Goal: Task Accomplishment & Management: Use online tool/utility

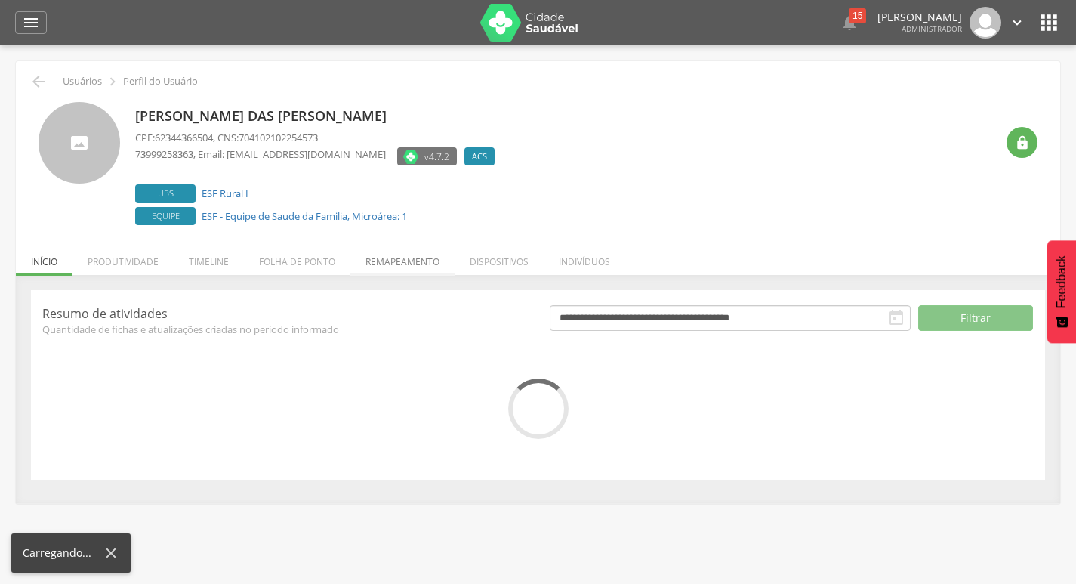
click at [384, 258] on li "Remapeamento" at bounding box center [402, 257] width 104 height 35
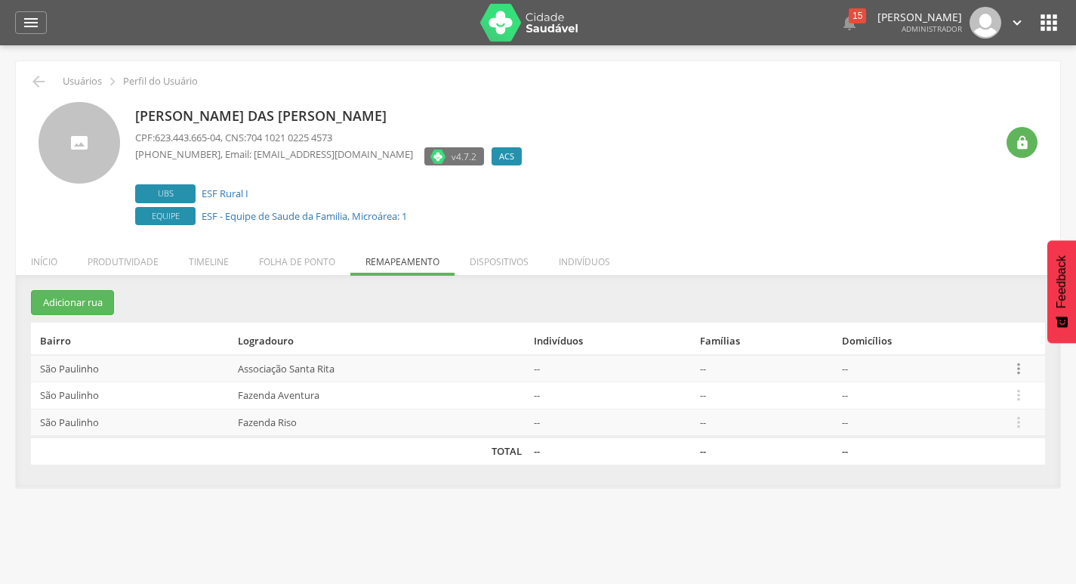
click at [1023, 375] on icon "" at bounding box center [1019, 368] width 17 height 17
click at [975, 309] on link "Desalocar famílias" at bounding box center [966, 308] width 119 height 19
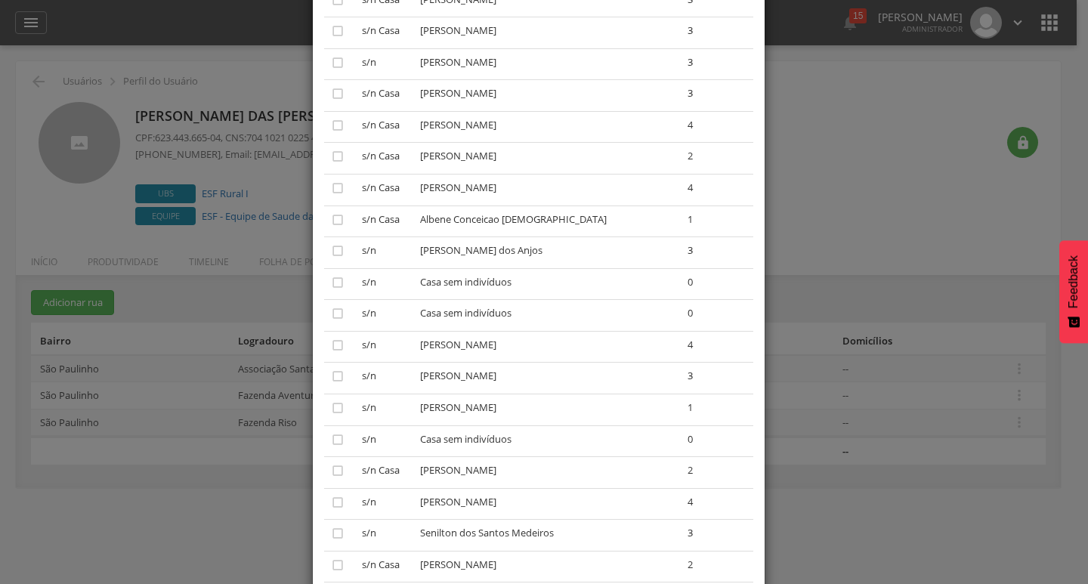
scroll to position [604, 0]
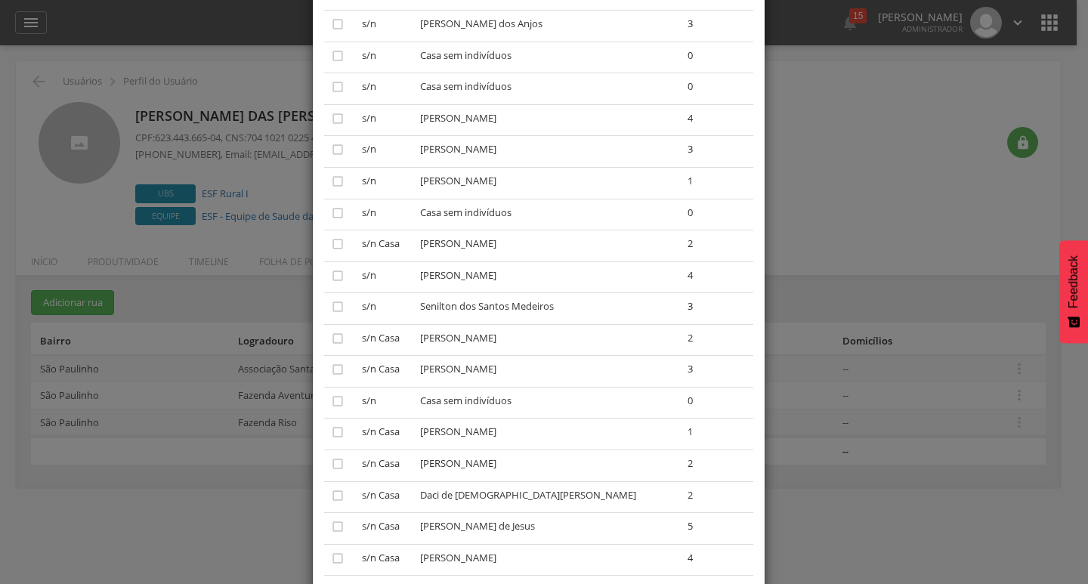
drag, startPoint x: 1075, startPoint y: 80, endPoint x: 1085, endPoint y: 83, distance: 11.0
click at [1075, 80] on div "× Desalocar Famílias A lista abaixo apresenta as casas da Associação Santa Rita…" at bounding box center [544, 292] width 1088 height 584
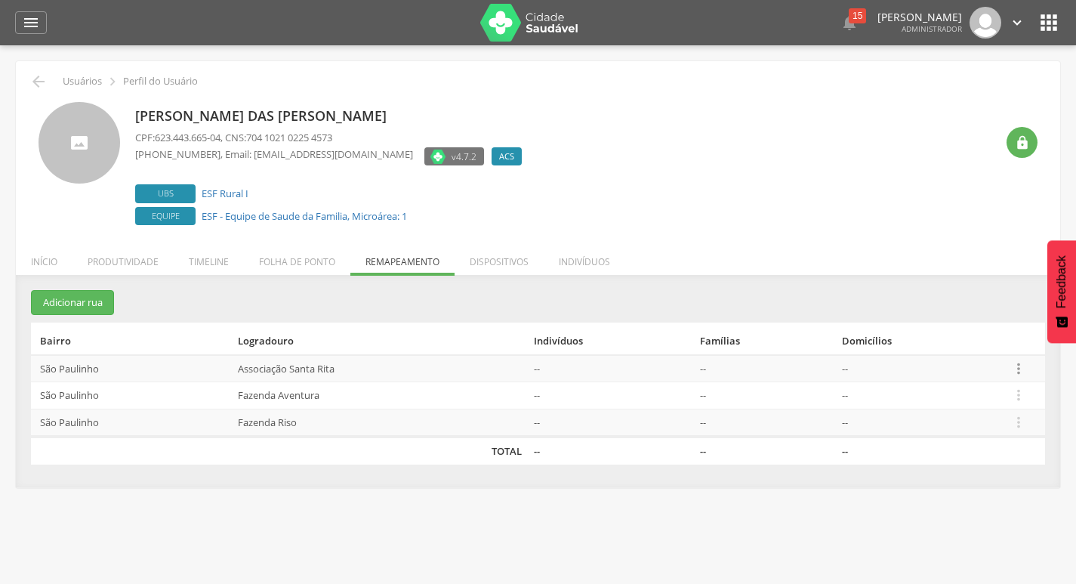
click at [1024, 370] on icon "" at bounding box center [1019, 368] width 17 height 17
click at [996, 314] on link "Desalocar famílias" at bounding box center [966, 308] width 119 height 19
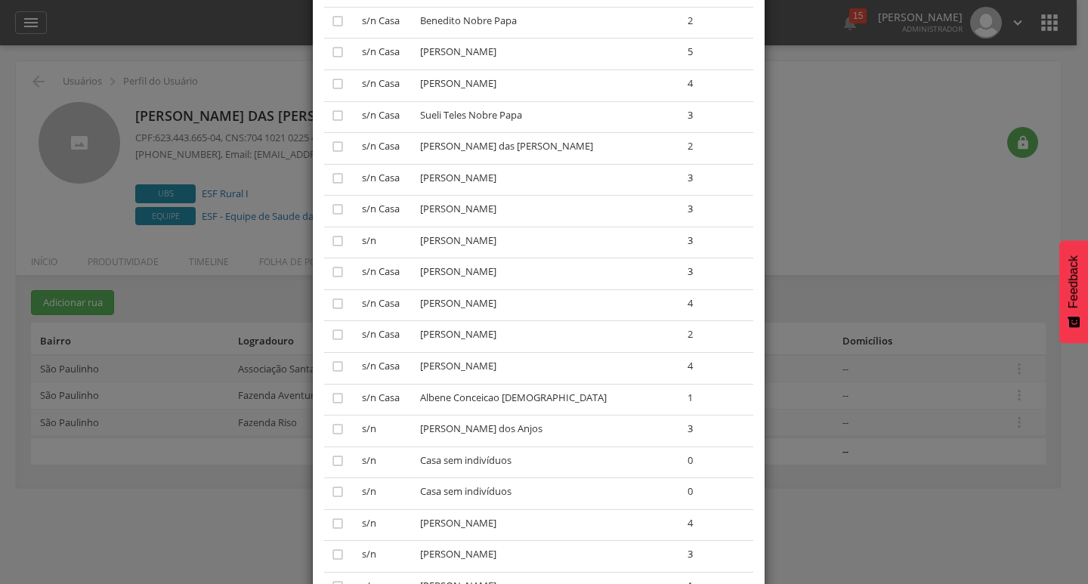
scroll to position [227, 0]
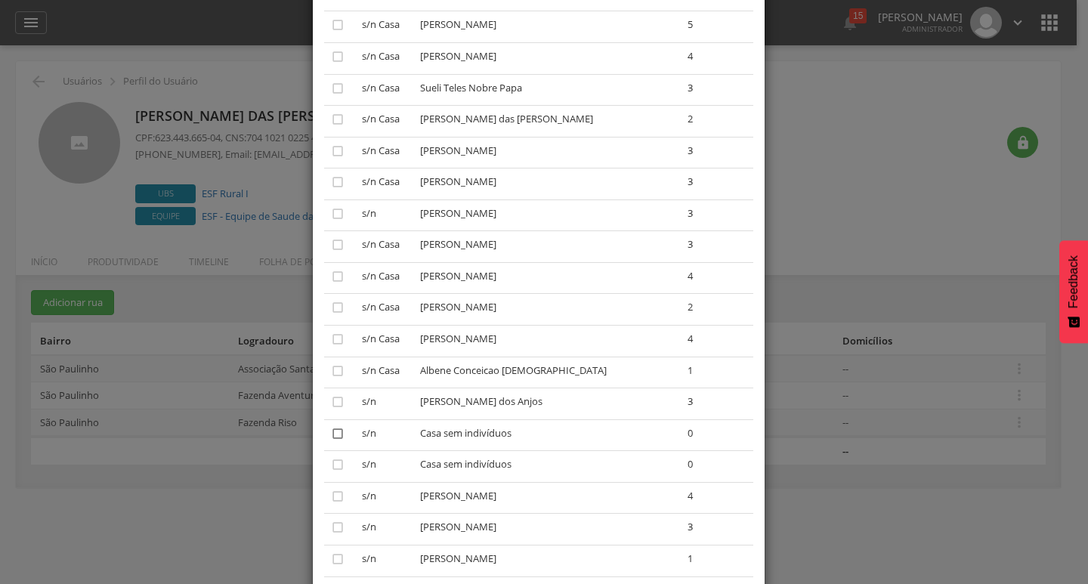
click at [330, 440] on icon "" at bounding box center [337, 433] width 15 height 15
click at [332, 457] on td "" at bounding box center [340, 467] width 32 height 32
click at [324, 462] on td "" at bounding box center [340, 467] width 32 height 32
click at [330, 462] on icon "" at bounding box center [337, 464] width 15 height 15
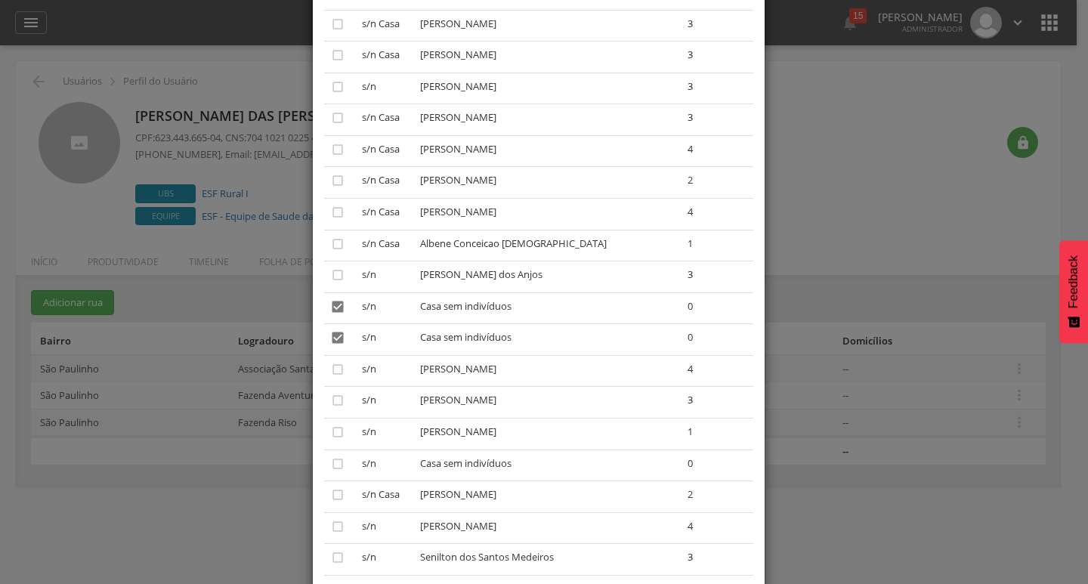
scroll to position [378, 0]
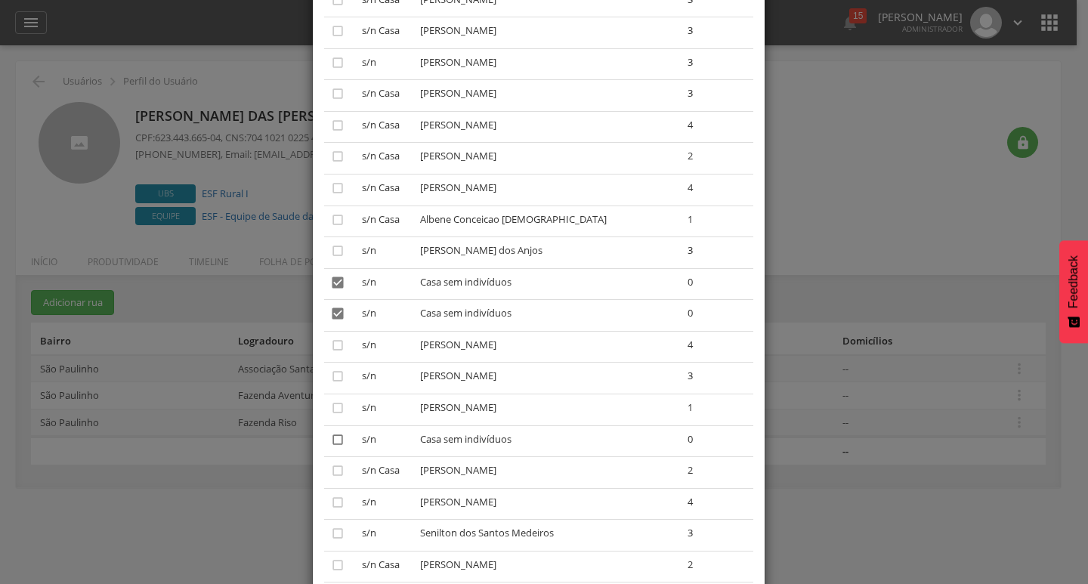
click at [335, 440] on icon "" at bounding box center [337, 439] width 15 height 15
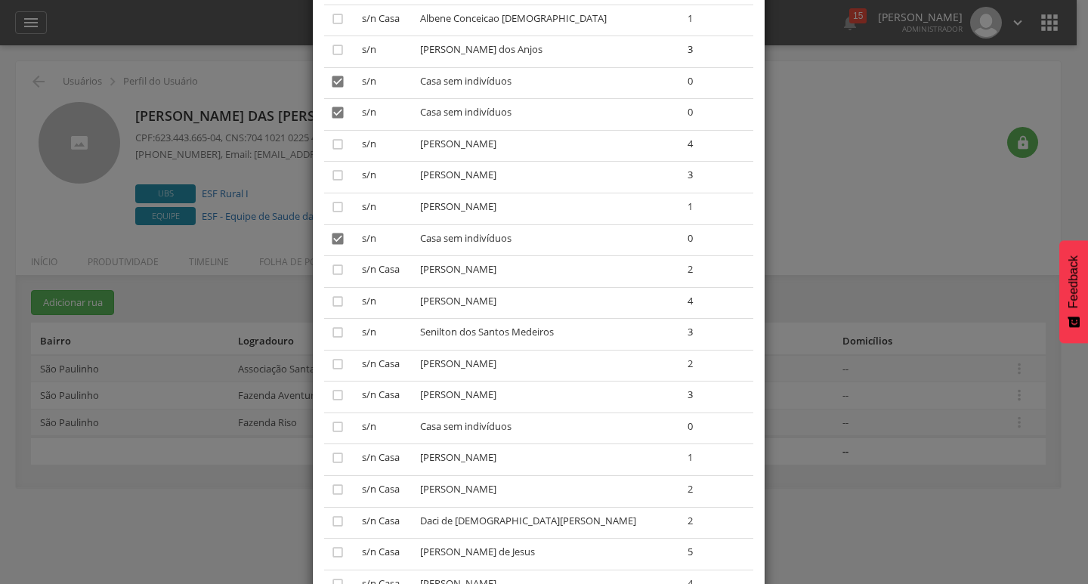
scroll to position [604, 0]
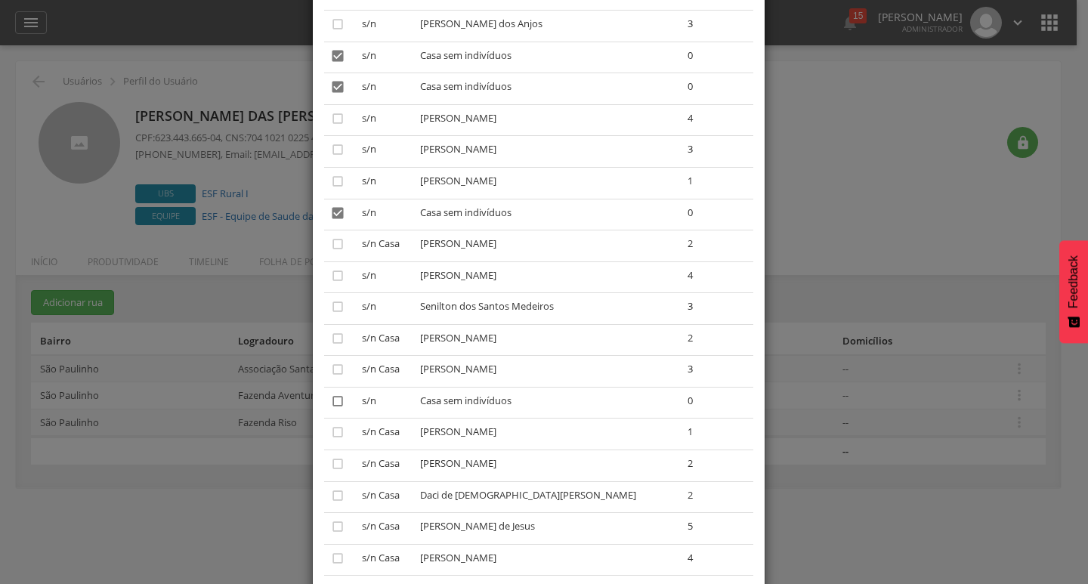
click at [330, 402] on icon "" at bounding box center [337, 400] width 15 height 15
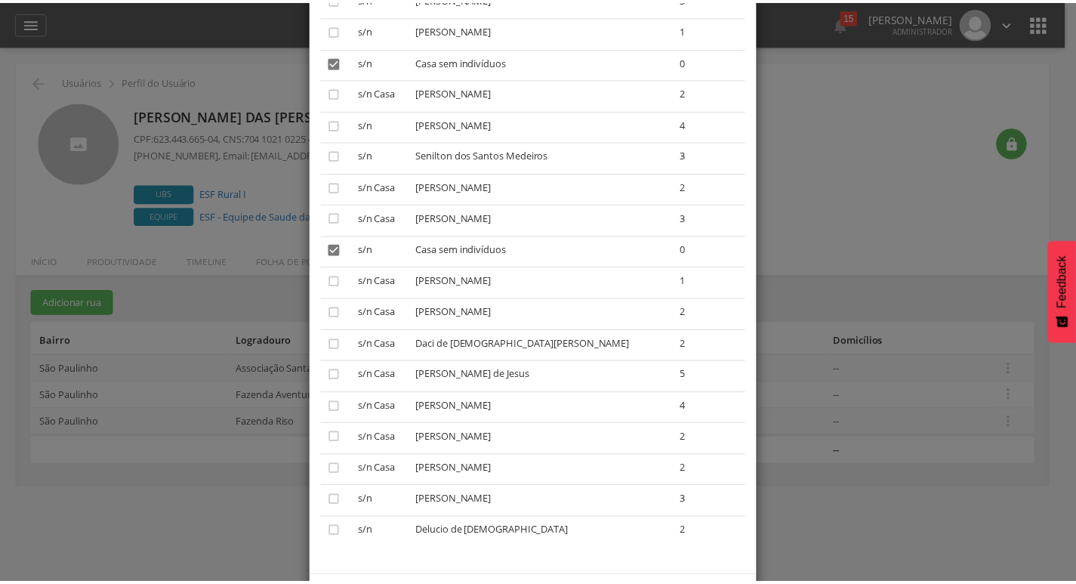
scroll to position [820, 0]
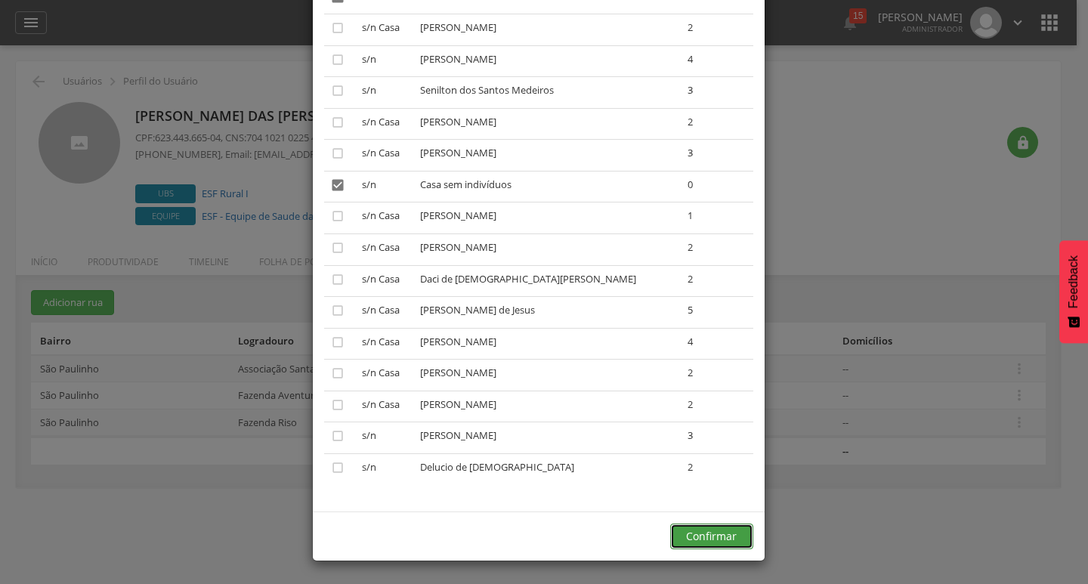
click at [699, 530] on button "Confirmar" at bounding box center [711, 536] width 83 height 26
